Goal: Transaction & Acquisition: Subscribe to service/newsletter

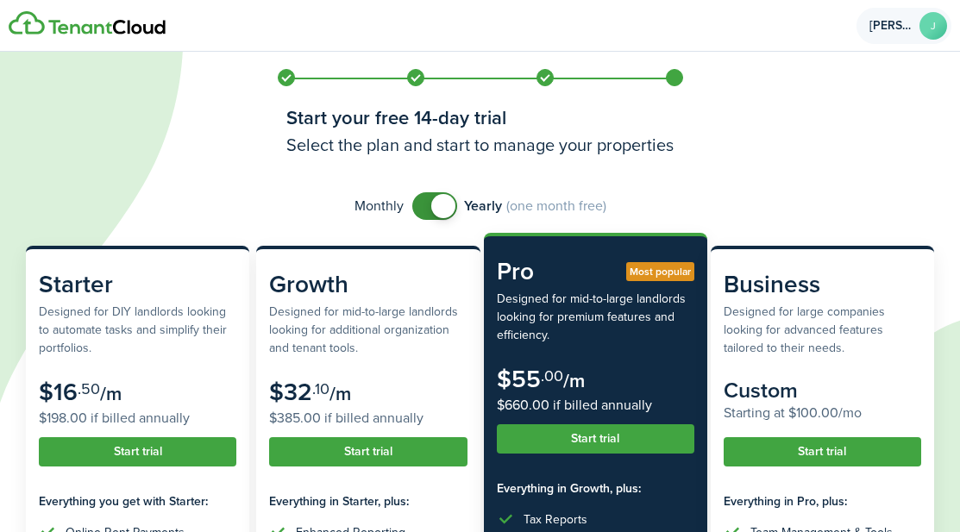
click at [932, 30] on avatar-text "J" at bounding box center [934, 26] width 28 height 28
click at [478, 210] on input "checkbox" at bounding box center [509, 206] width 194 height 28
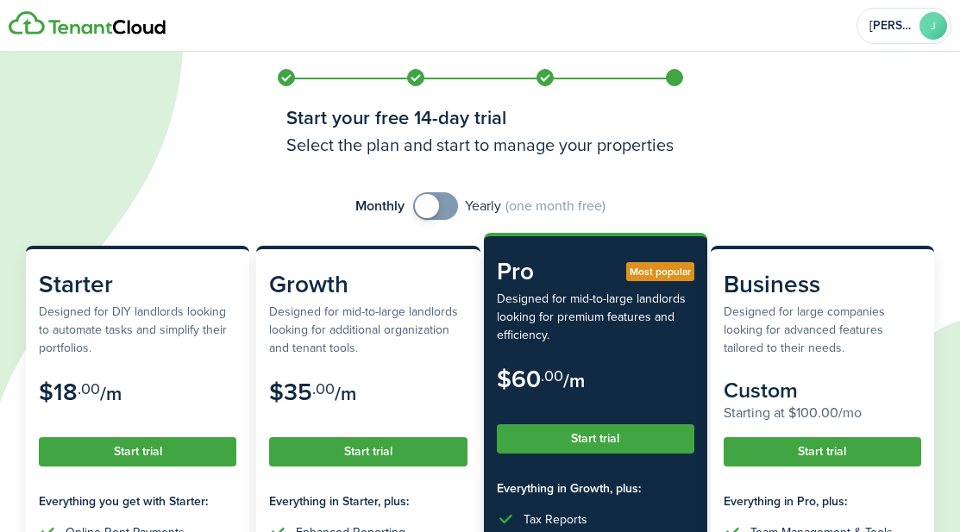
click at [425, 212] on span at bounding box center [427, 206] width 24 height 24
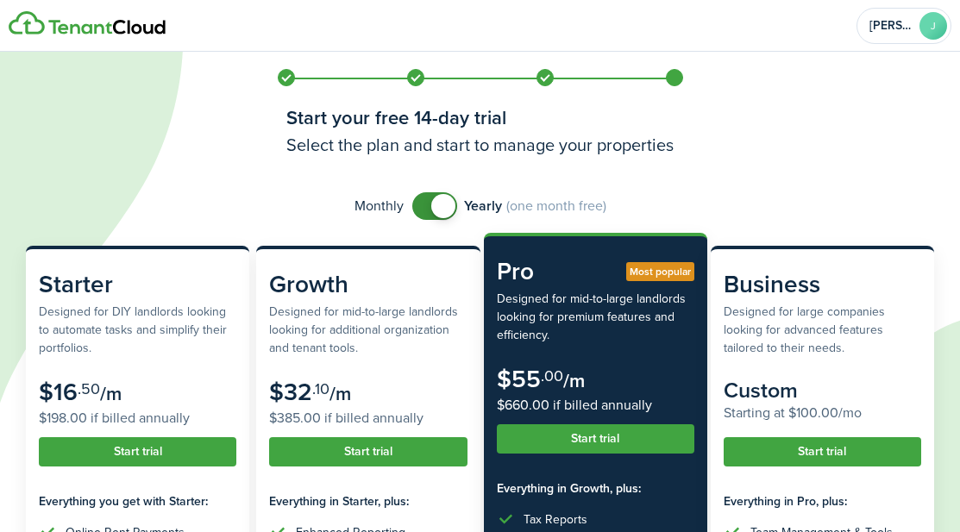
click at [442, 204] on span at bounding box center [443, 206] width 24 height 24
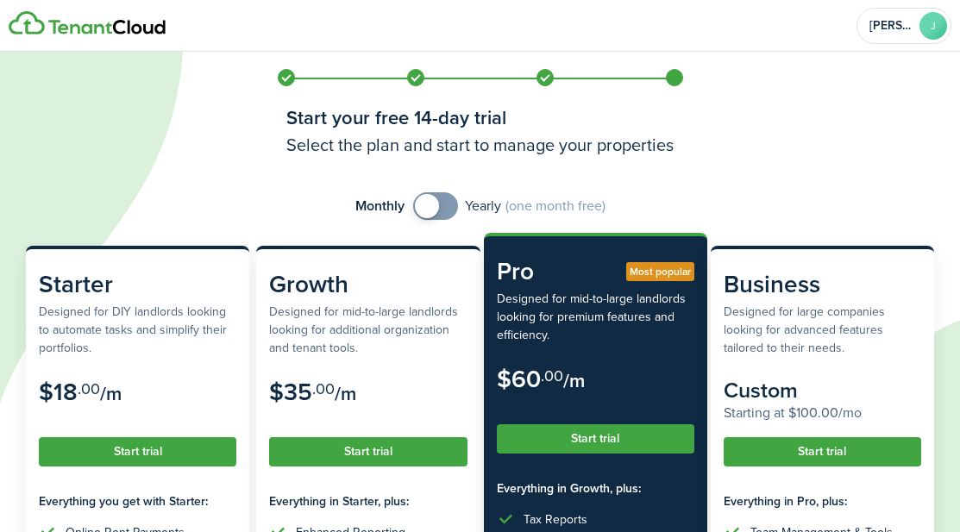
click at [431, 205] on span at bounding box center [427, 206] width 24 height 24
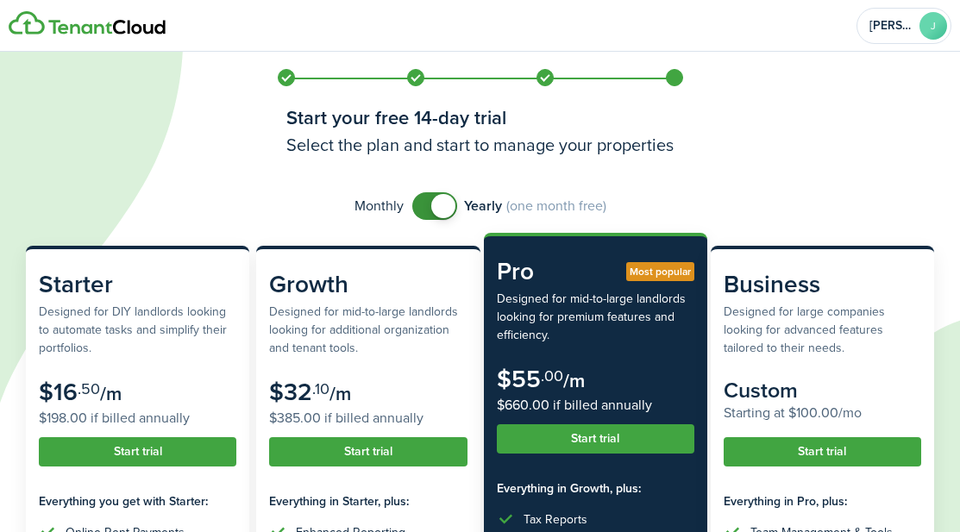
checkbox input "false"
click at [431, 205] on span at bounding box center [443, 206] width 24 height 24
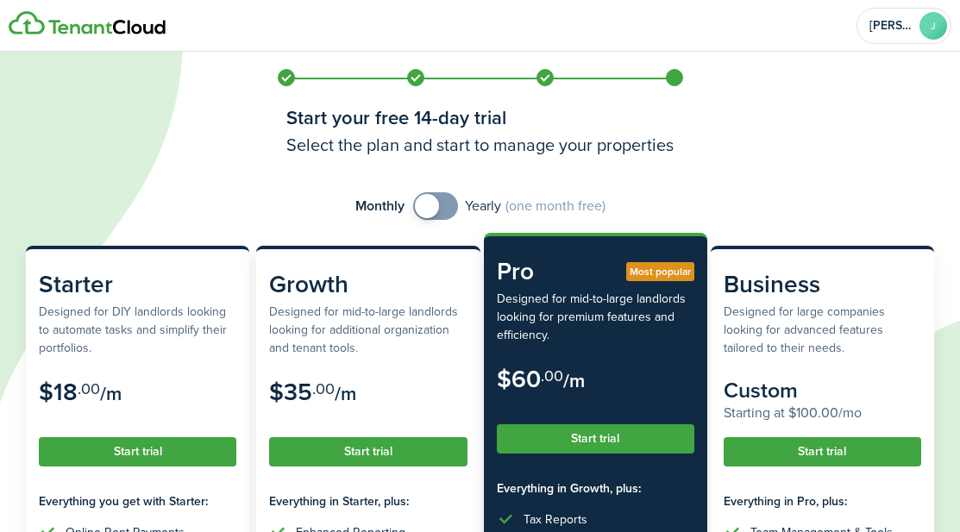
scroll to position [242, 0]
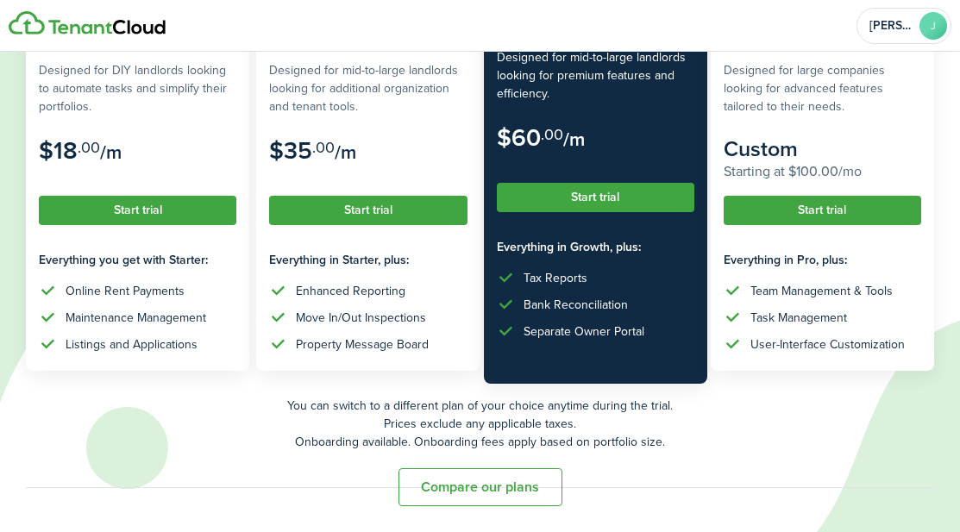
click at [429, 495] on button "Compare our plans" at bounding box center [481, 487] width 164 height 38
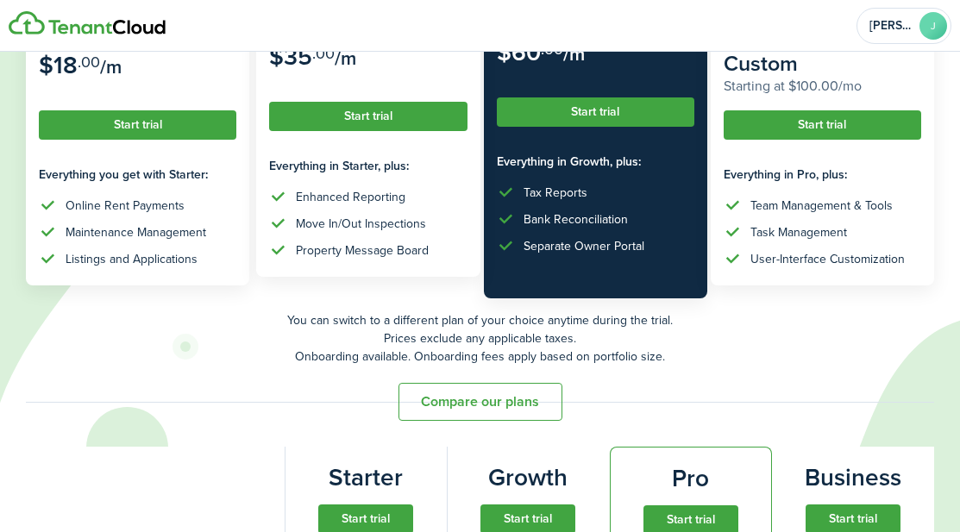
scroll to position [326, 0]
